Goal: Check status: Check status

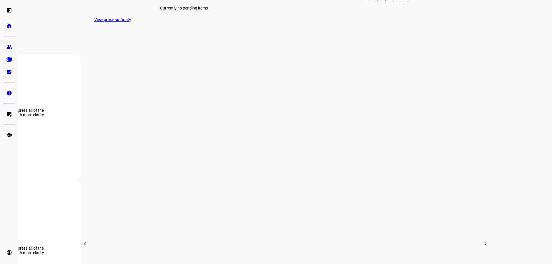
scroll to position [111, 0]
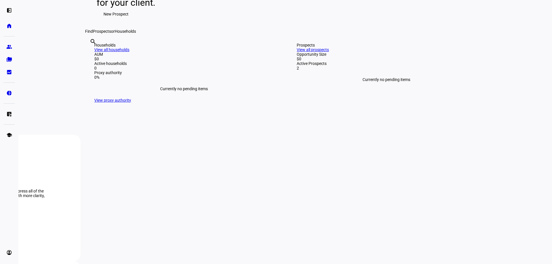
click at [329, 52] on link "View all prospects" at bounding box center [313, 49] width 32 height 5
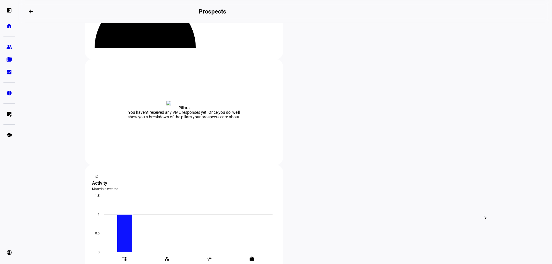
scroll to position [86, 0]
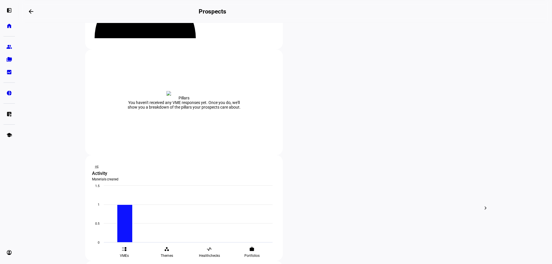
click at [123, 132] on div at bounding box center [276, 132] width 552 height 264
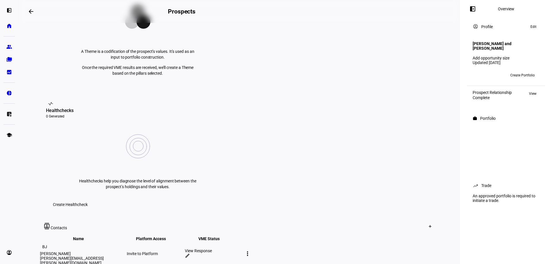
scroll to position [173, 0]
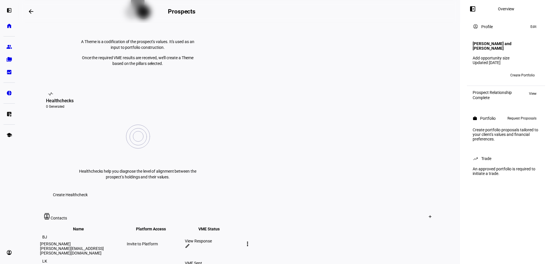
click at [242, 239] on div "View Response" at bounding box center [213, 241] width 57 height 5
